Goal: Information Seeking & Learning: Learn about a topic

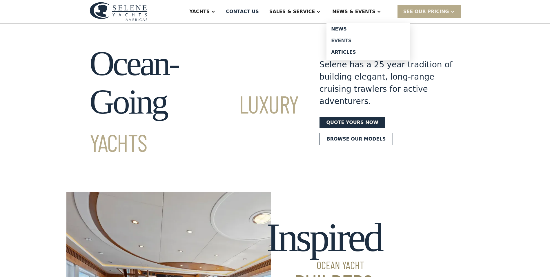
click at [361, 41] on div "Events" at bounding box center [368, 40] width 74 height 5
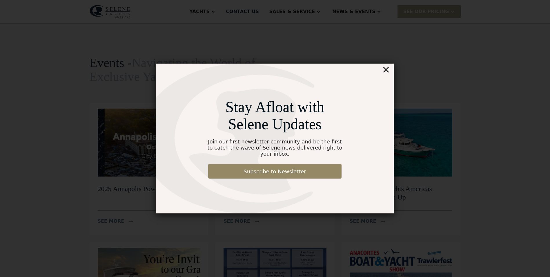
drag, startPoint x: 386, startPoint y: 73, endPoint x: 359, endPoint y: 100, distance: 38.8
click at [386, 73] on div "×" at bounding box center [386, 70] width 8 height 12
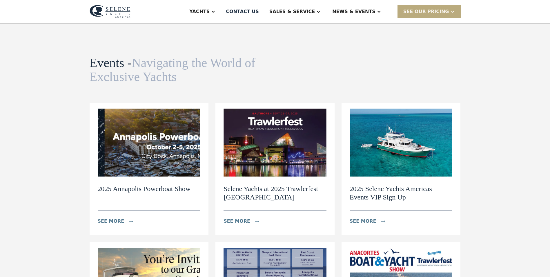
click at [437, 12] on div "SEE Our Pricing" at bounding box center [427, 11] width 46 height 7
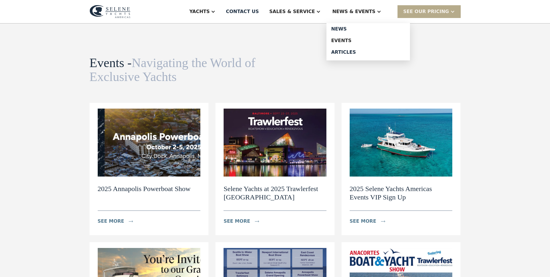
click at [387, 10] on div "News & EVENTS" at bounding box center [357, 11] width 61 height 23
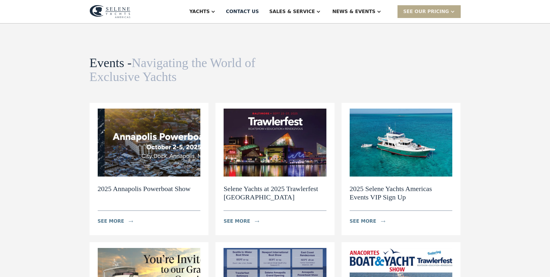
click at [381, 12] on div at bounding box center [379, 11] width 5 height 5
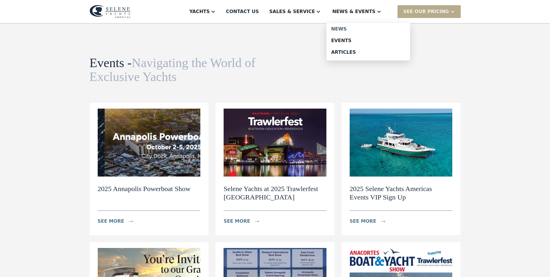
click at [357, 31] on div "News" at bounding box center [368, 29] width 74 height 5
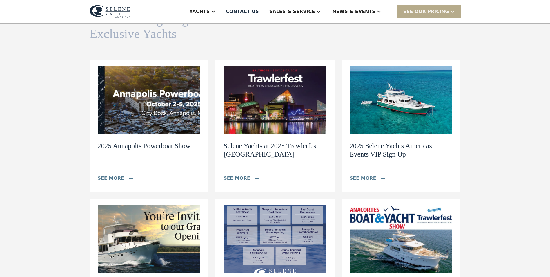
scroll to position [87, 0]
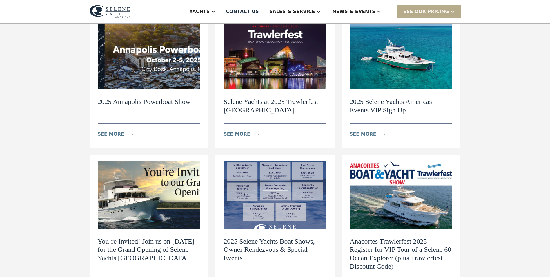
click at [269, 179] on img at bounding box center [275, 195] width 103 height 68
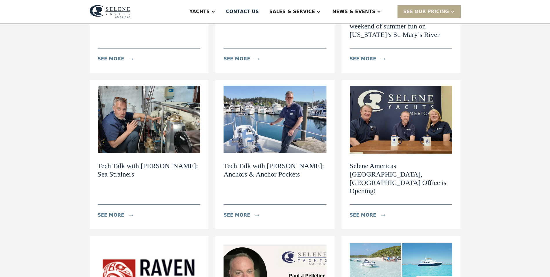
scroll to position [174, 0]
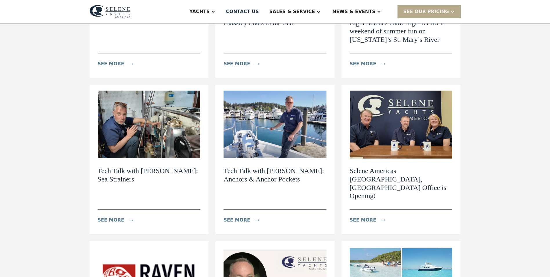
click at [142, 150] on img at bounding box center [149, 125] width 103 height 68
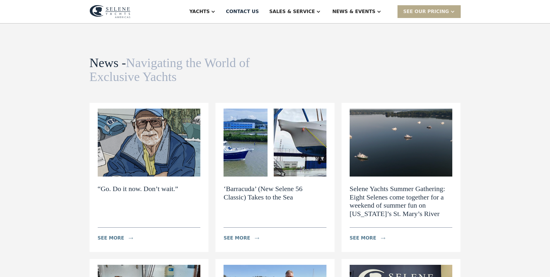
click at [399, 198] on h2 "Selene Yachts Summer Gathering: Eight Selenes come together for a weekend of su…" at bounding box center [401, 200] width 103 height 33
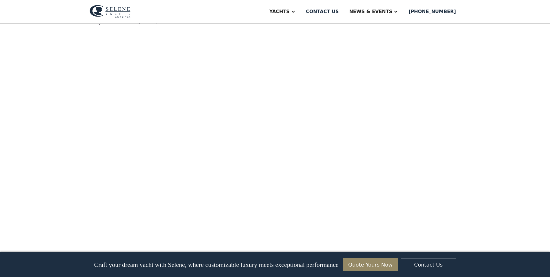
scroll to position [464, 0]
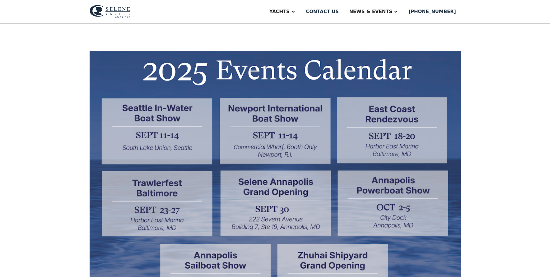
scroll to position [145, 0]
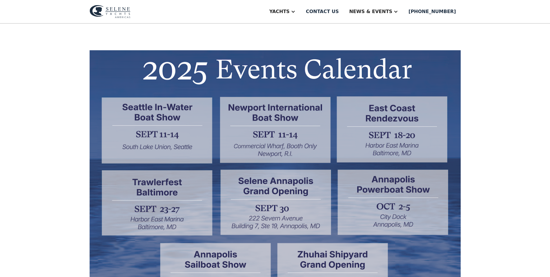
click at [278, 130] on img at bounding box center [275, 215] width 371 height 330
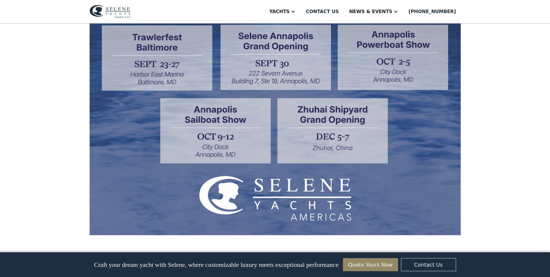
scroll to position [290, 0]
click at [546, 173] on div "2025 Selene Yachts Boat Shows, Owner Rendezvous & Special Events Discover the b…" at bounding box center [275, 263] width 550 height 1060
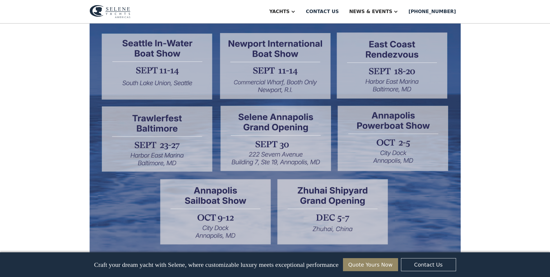
scroll to position [174, 0]
